Goal: Information Seeking & Learning: Learn about a topic

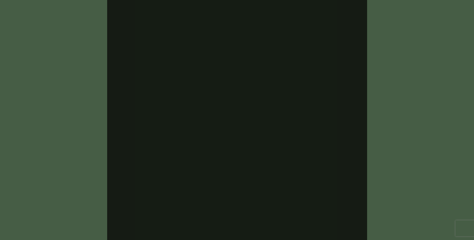
scroll to position [313, 0]
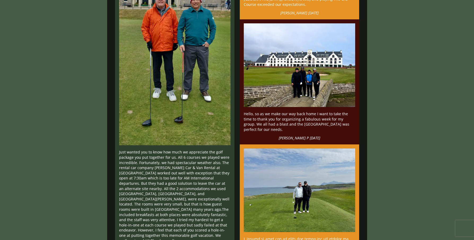
click at [470, 236] on div at bounding box center [470, 236] width 0 height 0
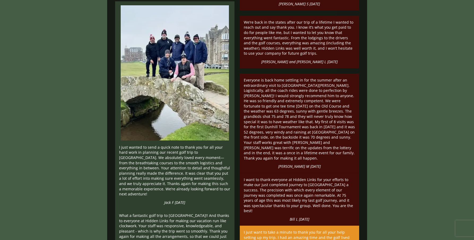
scroll to position [765, 0]
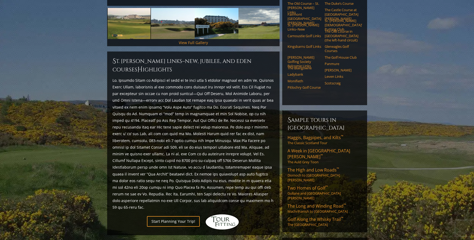
scroll to position [133, 0]
